Goal: Task Accomplishment & Management: Complete application form

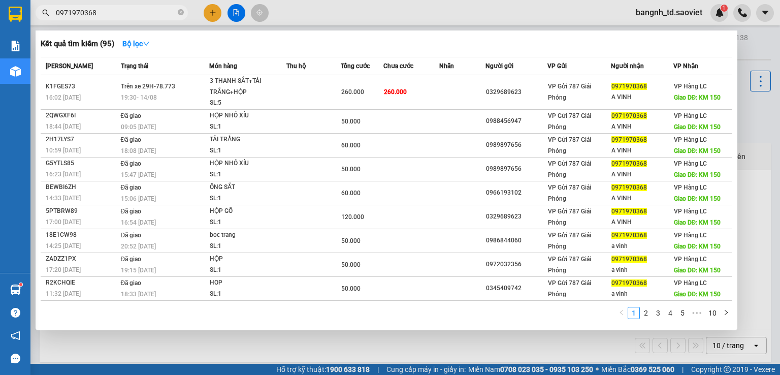
click at [88, 10] on input "0971970368" at bounding box center [116, 12] width 120 height 11
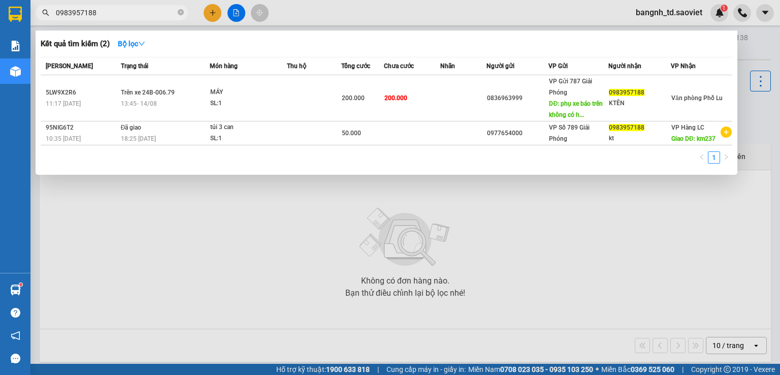
type input "0983957188"
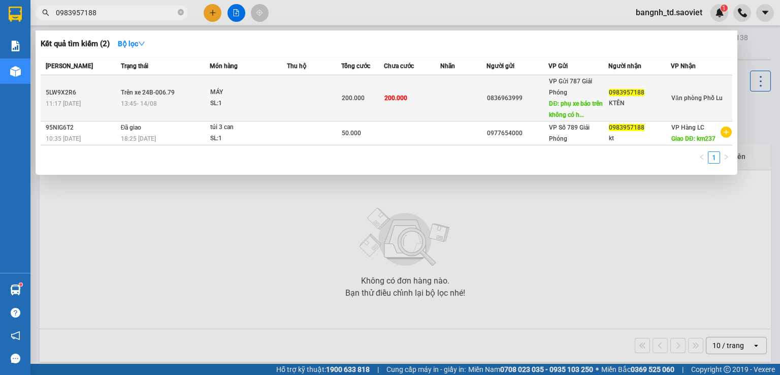
click at [528, 93] on div "0836963999" at bounding box center [517, 98] width 61 height 11
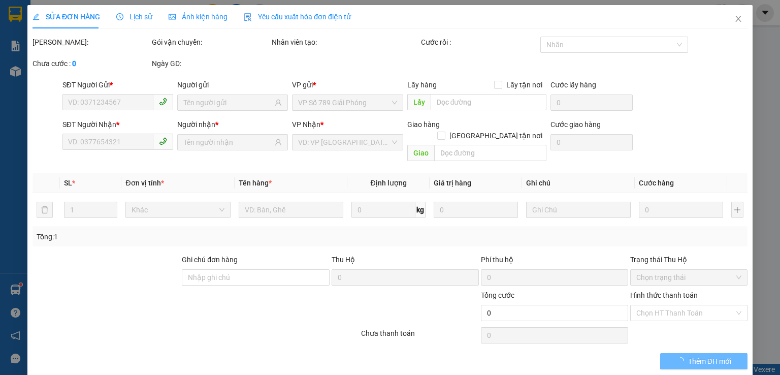
type input "0836963999"
type input "phụ xe báo trên không có hàng, đã gọi vp nhận nhờ tìm hàng"
type input "0983957188"
type input "KTÊN"
type input "200.000"
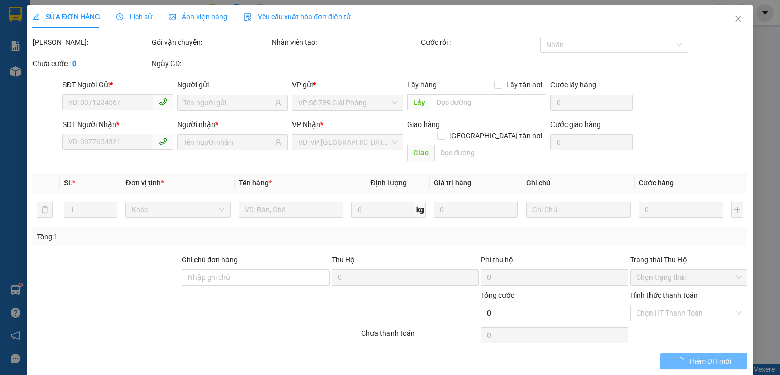
type input "200.000"
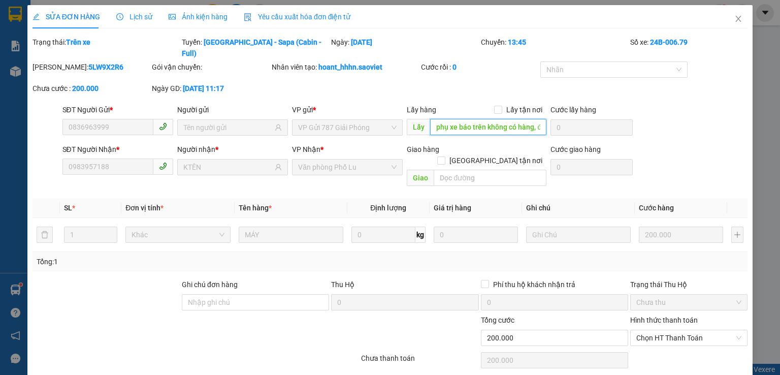
click at [495, 119] on input "phụ xe báo trên không có hàng, đã gọi vp nhận nhờ tìm hàng" at bounding box center [488, 127] width 116 height 16
click at [735, 17] on span "Close" at bounding box center [738, 19] width 28 height 28
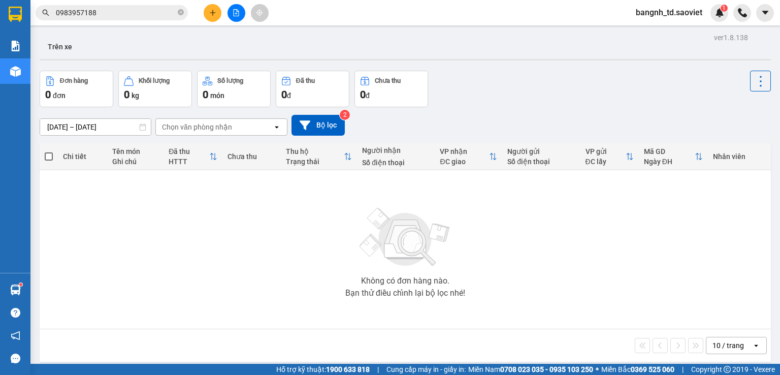
click at [112, 14] on input "0983957188" at bounding box center [116, 12] width 120 height 11
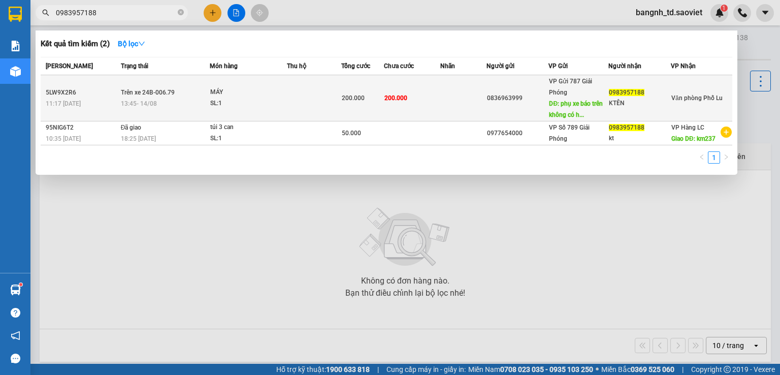
click at [149, 84] on td "Trên xe 24B-006.79 13:45 [DATE]" at bounding box center [163, 98] width 91 height 46
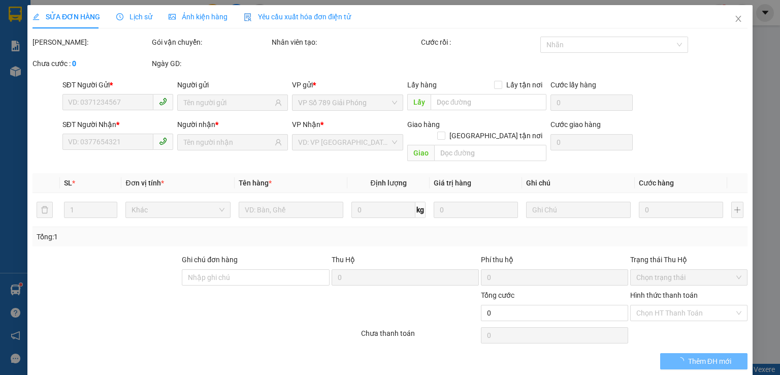
type input "0836963999"
type input "phụ xe báo trên không có hàng, đã gọi vp nhận nhờ tìm hàng"
type input "0983957188"
type input "KTÊN"
type input "200.000"
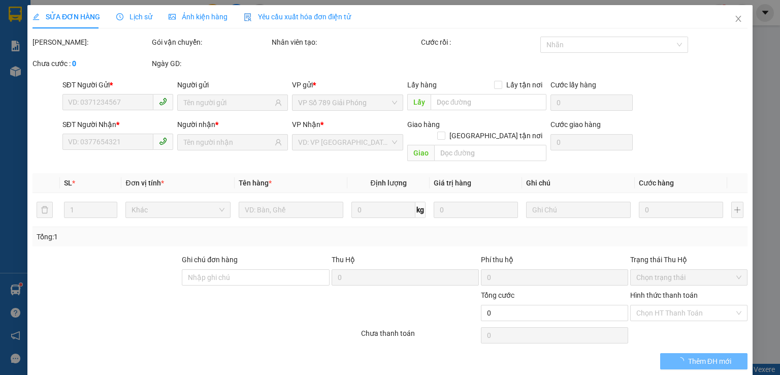
type input "200.000"
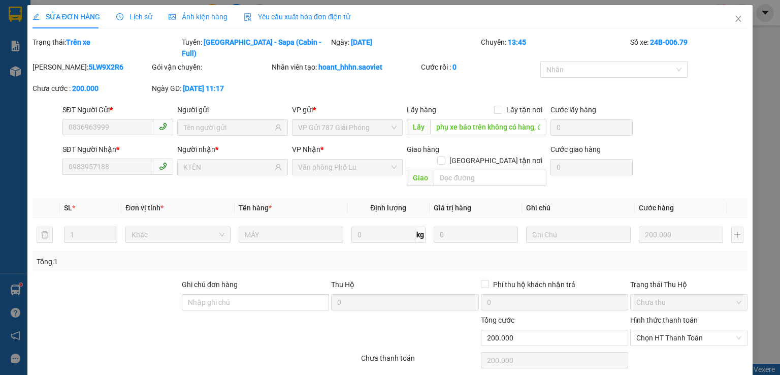
click at [141, 20] on span "Lịch sử" at bounding box center [134, 17] width 36 height 8
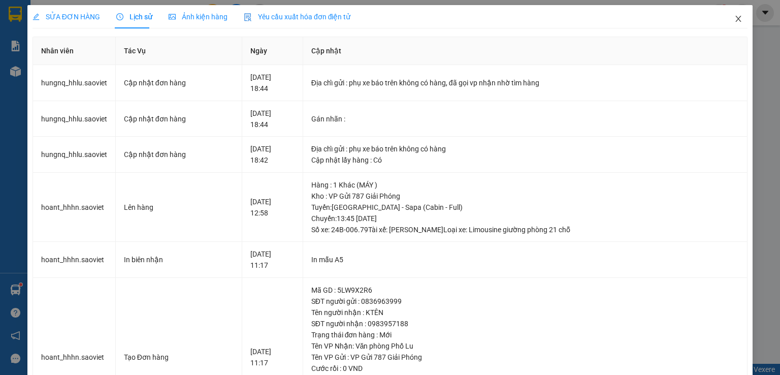
click at [734, 16] on icon "close" at bounding box center [738, 19] width 8 height 8
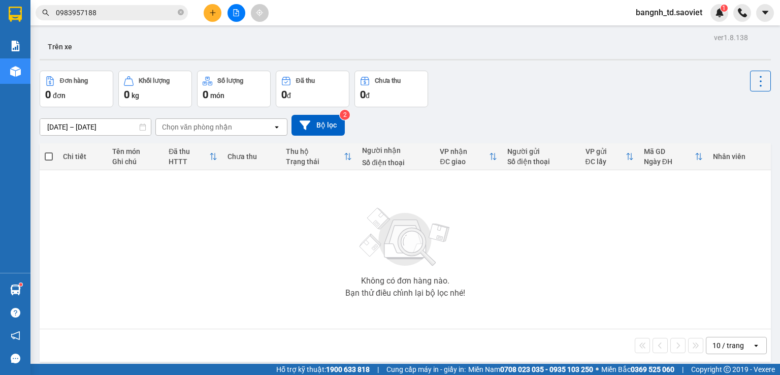
click at [129, 14] on input "0983957188" at bounding box center [116, 12] width 120 height 11
